Goal: Information Seeking & Learning: Learn about a topic

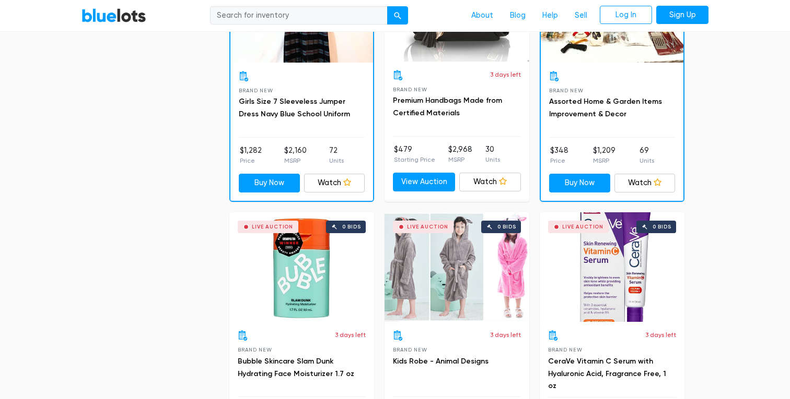
scroll to position [1024, 0]
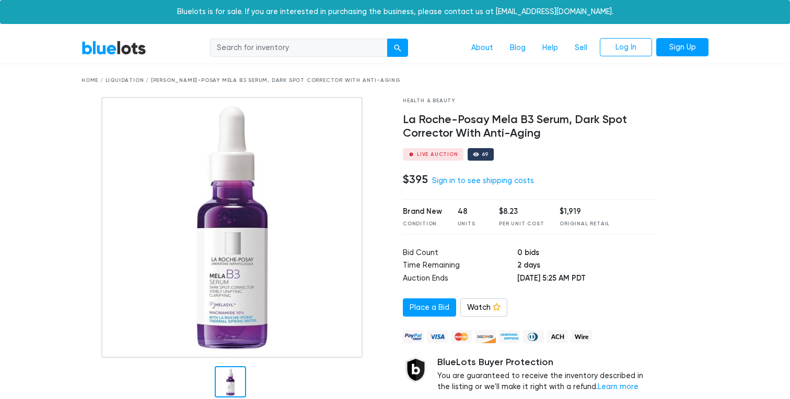
click at [128, 49] on link "BlueLots" at bounding box center [113, 47] width 65 height 15
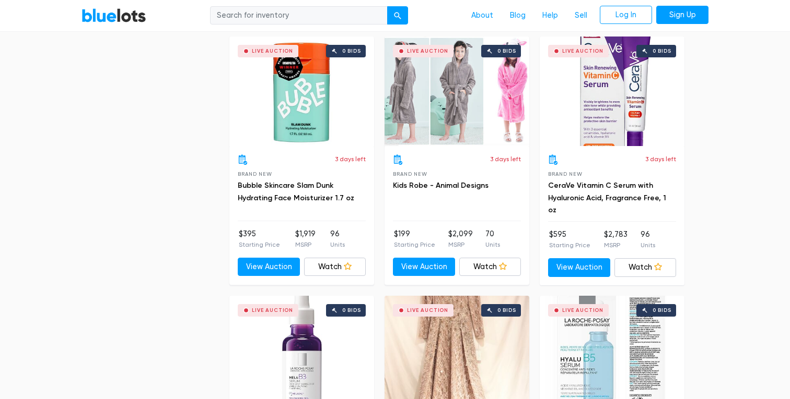
scroll to position [1094, 0]
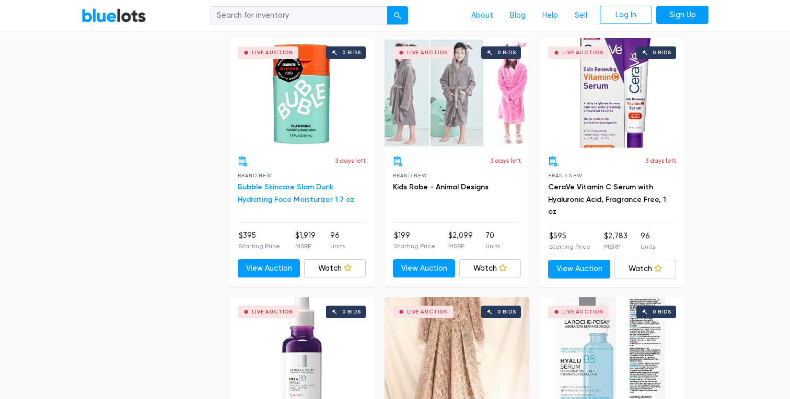
click at [297, 187] on link "Bubble Skincare Slam Dunk Hydrating Face Moisturizer 1.7 oz" at bounding box center [296, 193] width 116 height 21
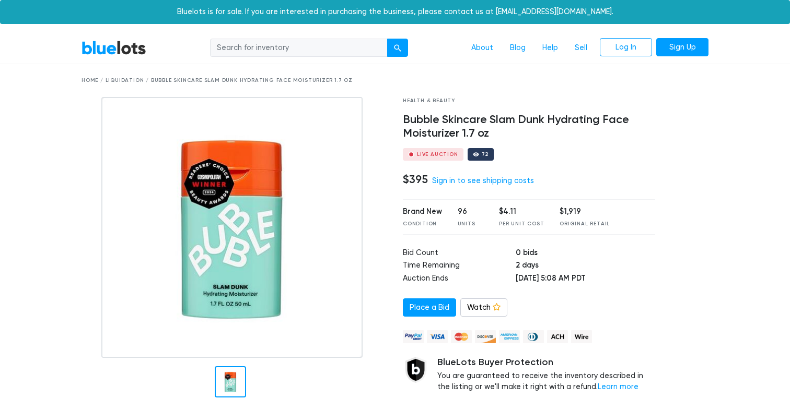
click at [119, 49] on link "BlueLots" at bounding box center [113, 47] width 65 height 15
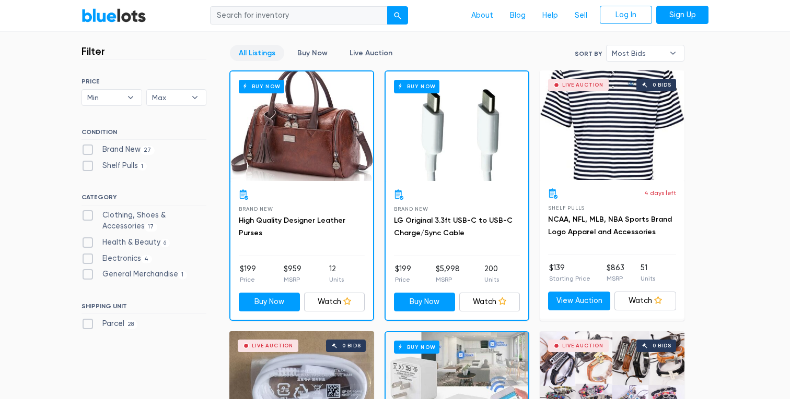
scroll to position [277, 0]
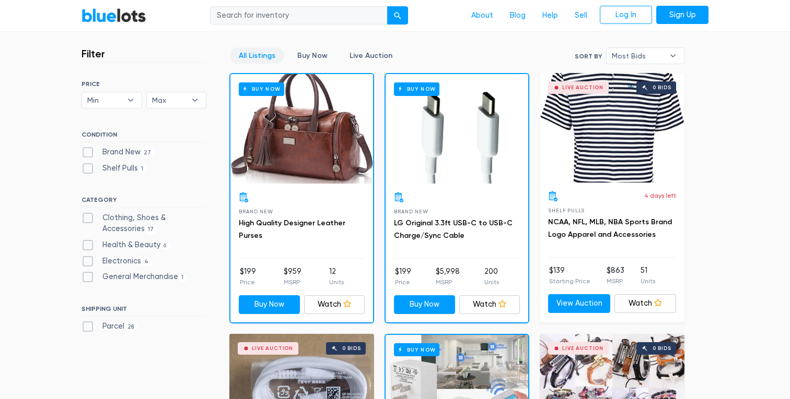
click at [136, 276] on label "General Merchandise 1" at bounding box center [133, 277] width 105 height 11
click at [88, 276] on Merchandise"] "General Merchandise 1" at bounding box center [84, 275] width 7 height 7
checkbox Merchandise"] "true"
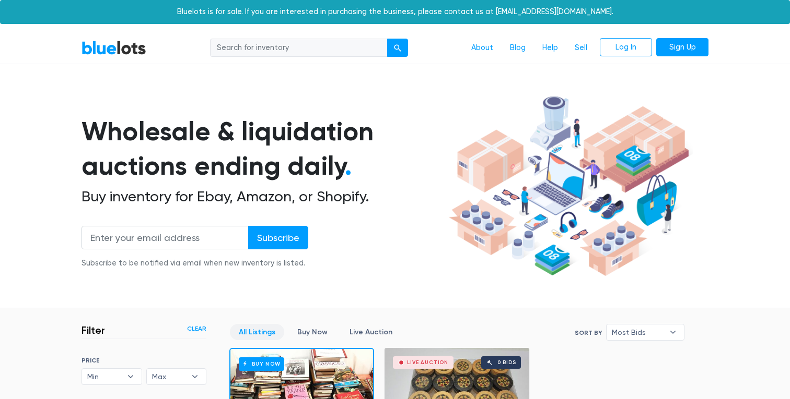
scroll to position [281, 0]
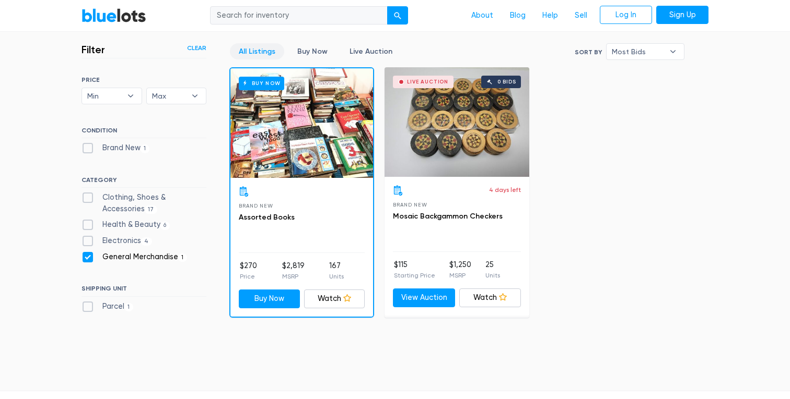
click at [86, 257] on label "General Merchandise 1" at bounding box center [133, 257] width 105 height 11
click at [86, 257] on Merchandise"] "General Merchandise 1" at bounding box center [84, 255] width 7 height 7
checkbox Merchandise"] "false"
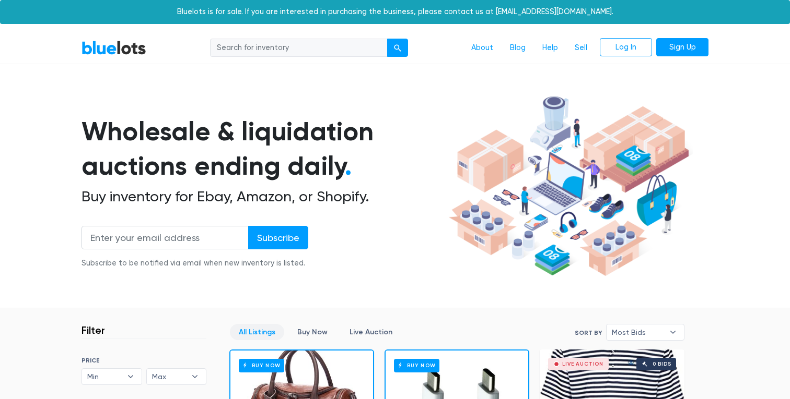
scroll to position [281, 0]
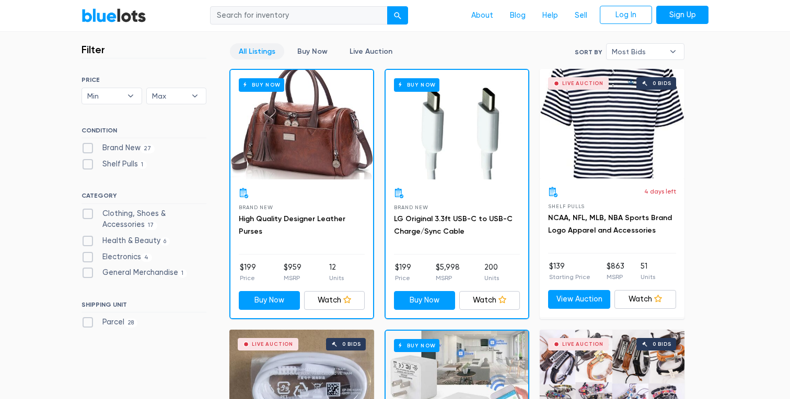
click at [87, 242] on label "Health & Beauty 6" at bounding box center [125, 241] width 88 height 11
click at [87, 242] on Beauty"] "Health & Beauty 6" at bounding box center [84, 239] width 7 height 7
checkbox Beauty"] "true"
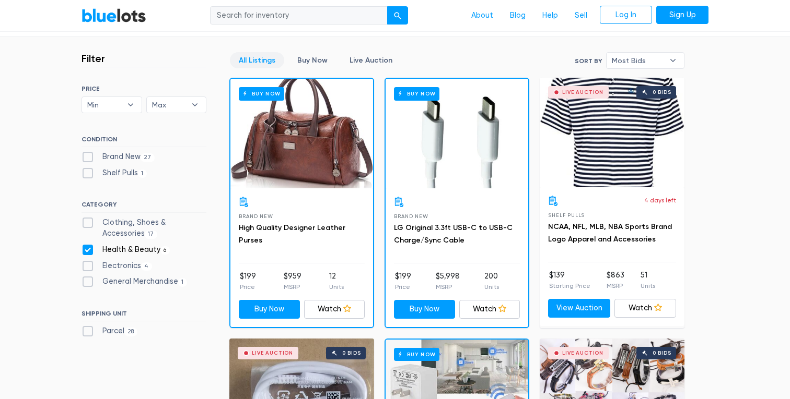
scroll to position [272, 0]
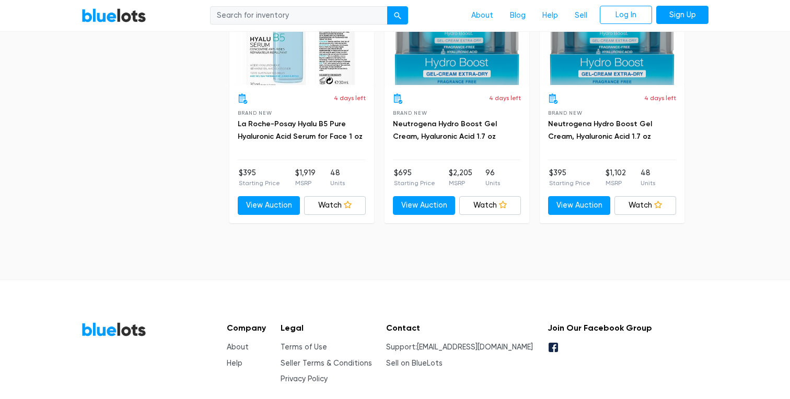
scroll to position [1205, 0]
